Goal: Task Accomplishment & Management: Use online tool/utility

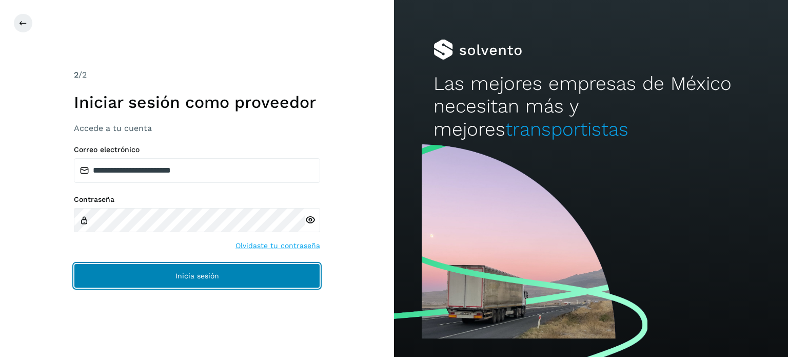
click at [169, 275] on button "Inicia sesión" at bounding box center [197, 275] width 246 height 25
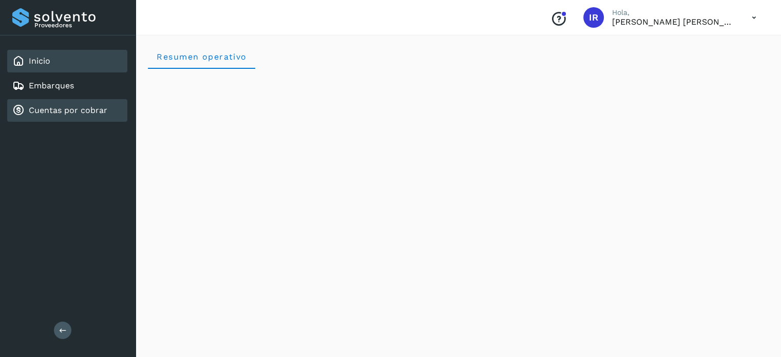
click at [36, 113] on link "Cuentas por cobrar" at bounding box center [68, 110] width 79 height 10
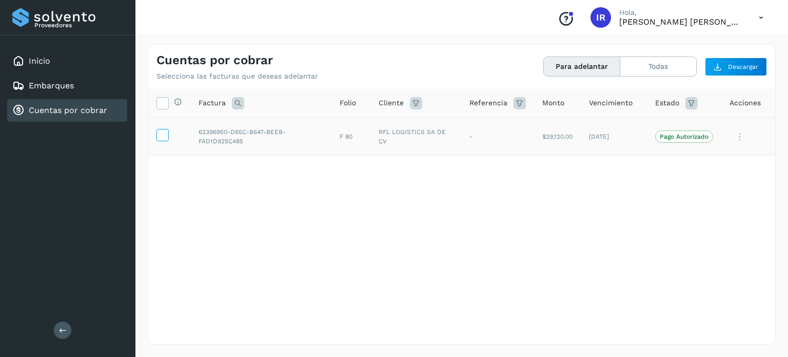
click at [160, 131] on icon at bounding box center [162, 134] width 11 height 11
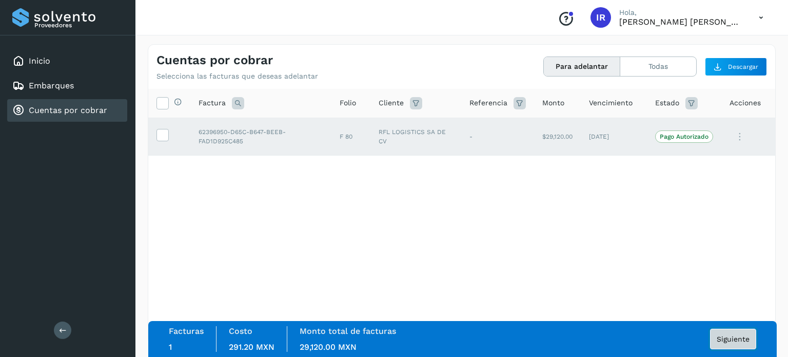
click at [733, 336] on span "Siguiente" at bounding box center [733, 338] width 33 height 7
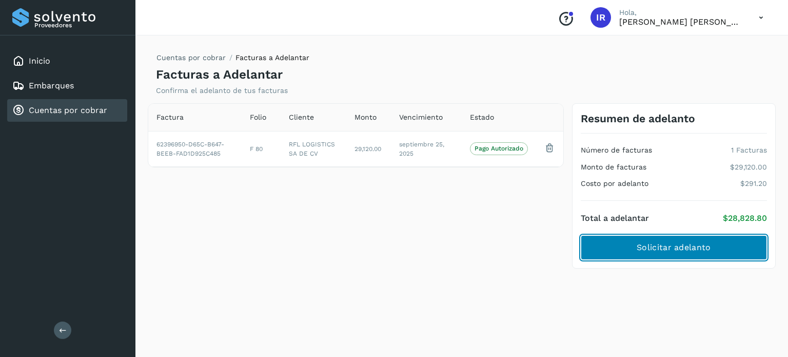
click at [710, 248] on span "Solicitar adelanto" at bounding box center [674, 247] width 74 height 11
